Goal: Task Accomplishment & Management: Complete application form

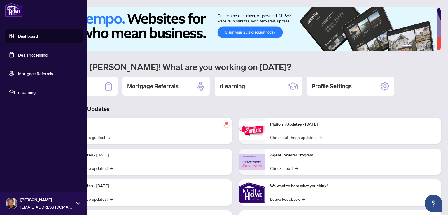
click at [18, 56] on link "Deal Processing" at bounding box center [32, 54] width 29 height 5
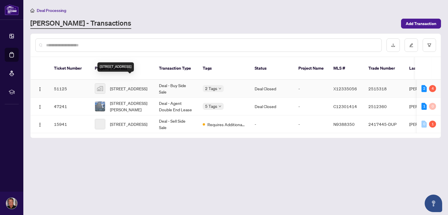
click at [128, 85] on span "751 Ford Crescent, Cavan, ON, Canada" at bounding box center [128, 88] width 37 height 6
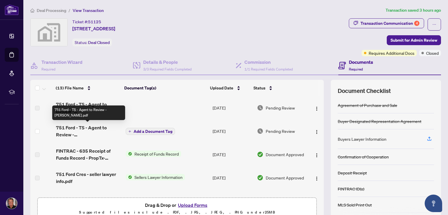
click at [97, 127] on span "751 Ford - TS - Agent to Review - Larry.pdf" at bounding box center [88, 131] width 65 height 14
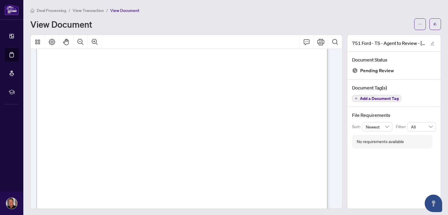
scroll to position [146, 0]
click at [413, 7] on div "Deal Processing / View Transaction / View Document" at bounding box center [235, 10] width 411 height 7
click at [418, 24] on icon "ellipsis" at bounding box center [420, 24] width 4 height 4
click at [384, 36] on span "Download" at bounding box center [395, 37] width 44 height 6
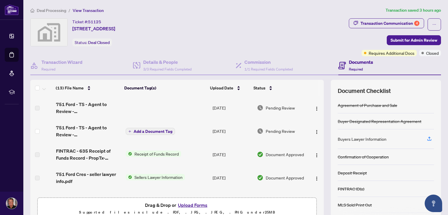
click at [202, 205] on button "Upload Forms" at bounding box center [192, 206] width 33 height 8
click at [187, 203] on button "Upload Forms" at bounding box center [192, 206] width 33 height 8
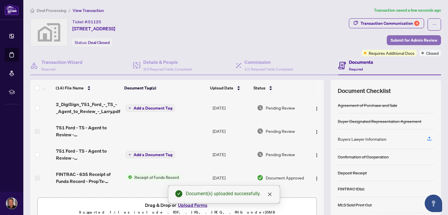
click at [408, 39] on span "Submit for Admin Review" at bounding box center [414, 40] width 47 height 9
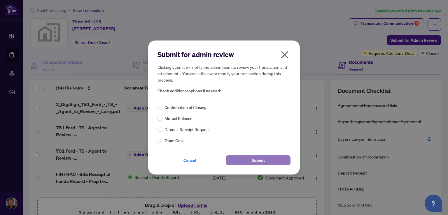
click at [259, 161] on span "Submit" at bounding box center [258, 160] width 13 height 9
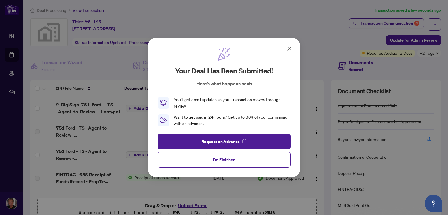
click at [286, 49] on icon at bounding box center [289, 48] width 7 height 7
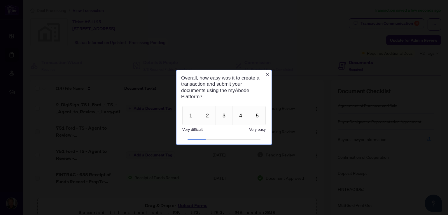
click at [268, 73] on icon "Close button" at bounding box center [267, 74] width 5 height 5
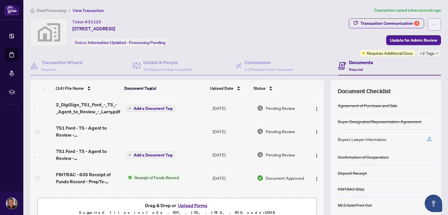
click at [432, 22] on icon "ellipsis" at bounding box center [434, 24] width 4 height 4
click at [261, 29] on div "Ticket #: 51125 751 Ford Crescent, Cavan, ON, Canada Status: Information Update…" at bounding box center [188, 32] width 316 height 28
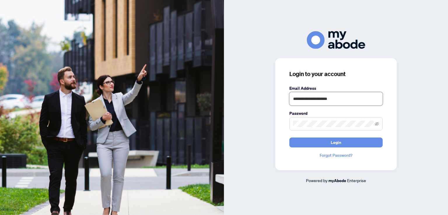
click at [341, 100] on input "**********" at bounding box center [335, 98] width 93 height 13
click at [339, 144] on span "Login" at bounding box center [336, 142] width 11 height 9
click at [342, 101] on input "**********" at bounding box center [335, 98] width 93 height 13
type input "**********"
click at [337, 145] on span "Login" at bounding box center [336, 142] width 11 height 9
